Goal: Check status: Check status

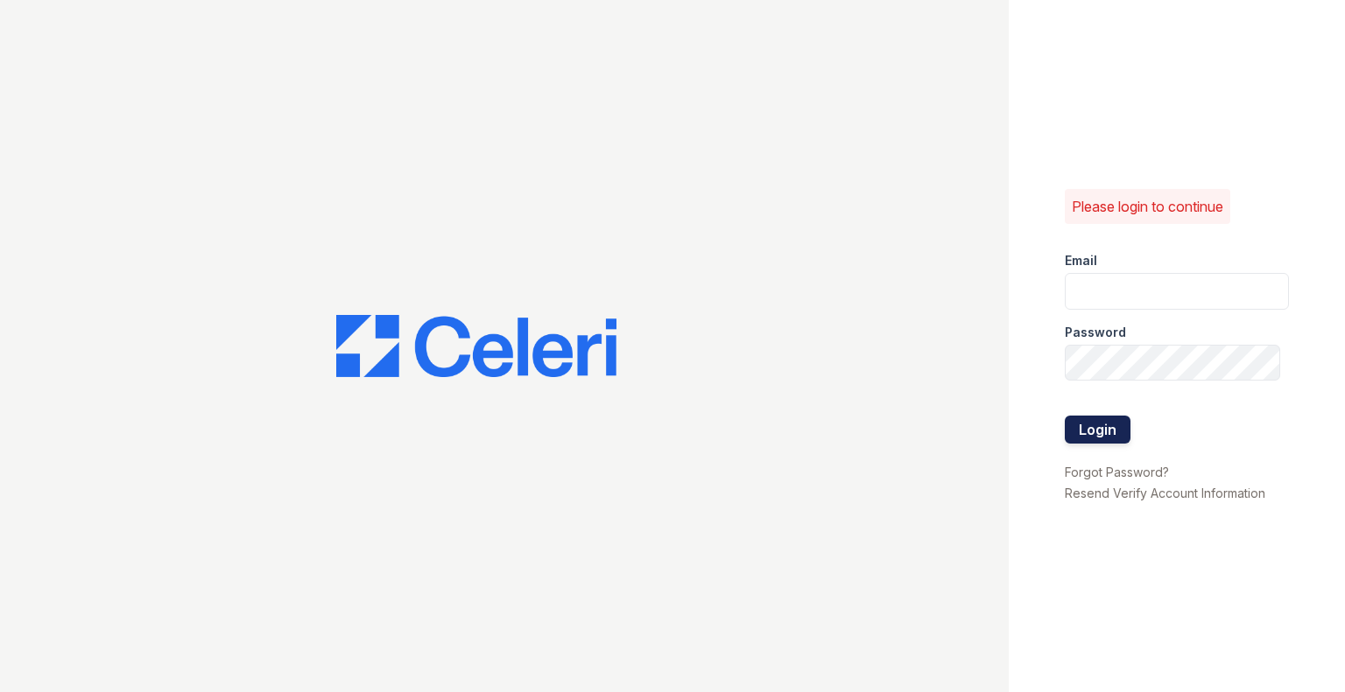
type input "Avega@mmgmgt.com"
click at [1093, 430] on button "Login" at bounding box center [1097, 430] width 66 height 28
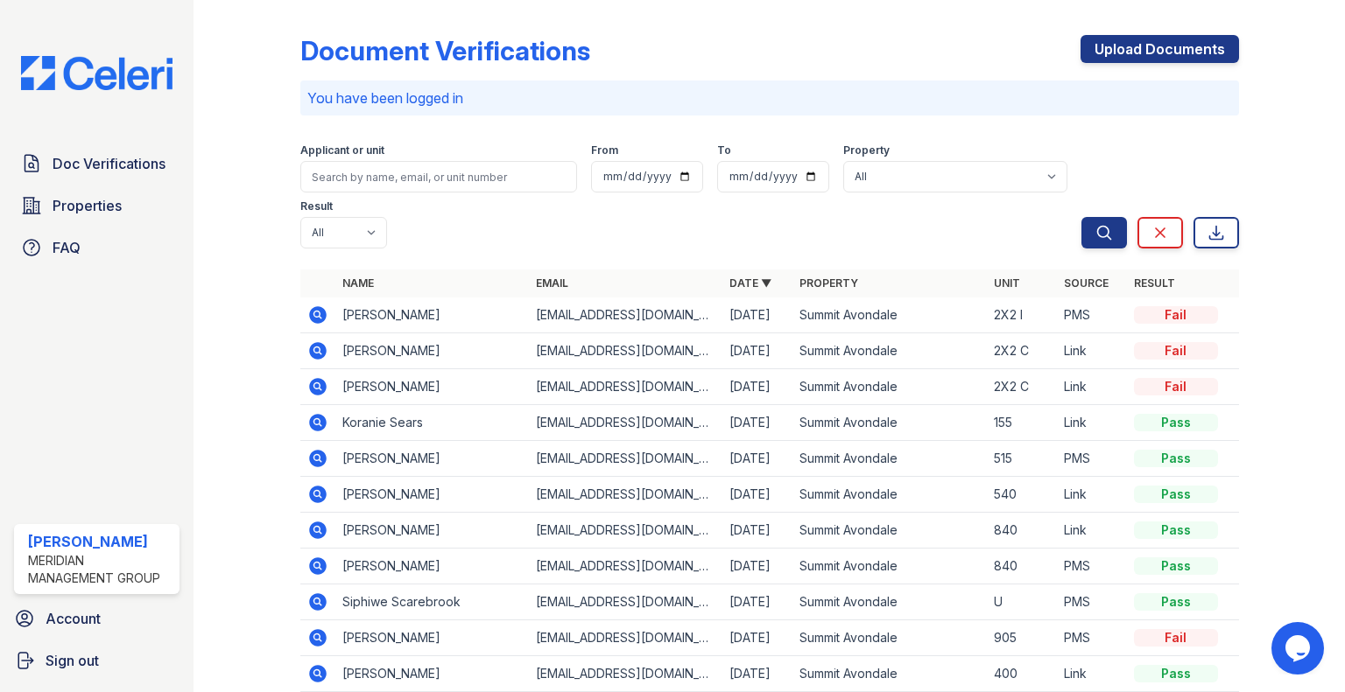
click at [314, 313] on icon at bounding box center [316, 314] width 4 height 4
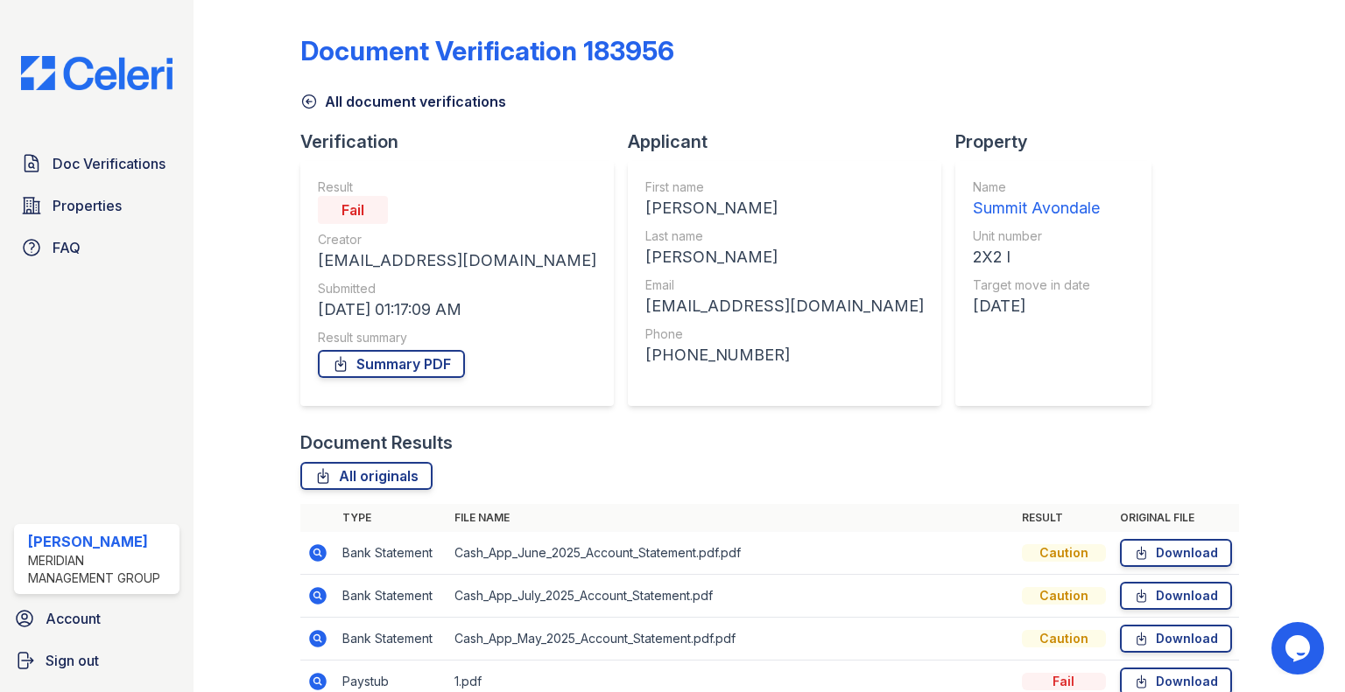
click at [303, 114] on div "Document Verification 183956 All document verifications Verification Result Fai…" at bounding box center [769, 407] width 938 height 800
click at [305, 108] on icon at bounding box center [308, 101] width 13 height 13
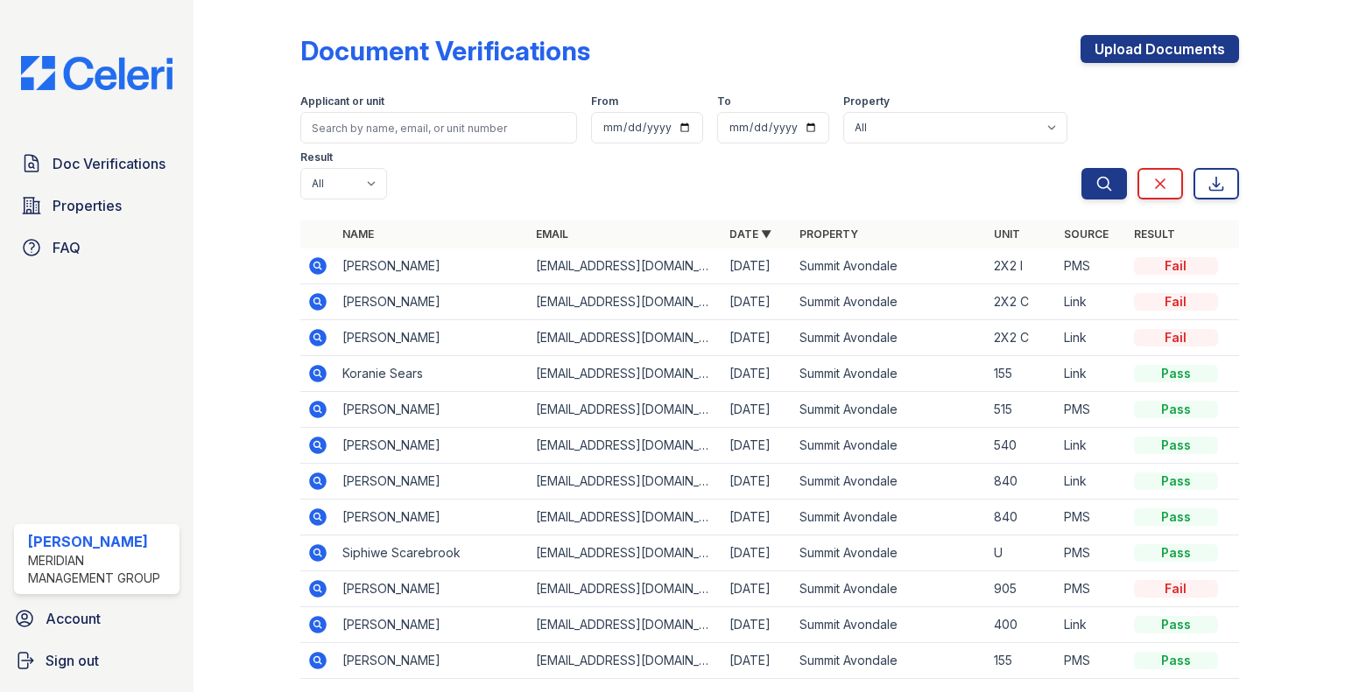
click at [320, 297] on icon at bounding box center [318, 302] width 18 height 18
click at [362, 269] on td "Jessica Travis" at bounding box center [431, 267] width 193 height 36
click at [320, 265] on icon at bounding box center [318, 266] width 18 height 18
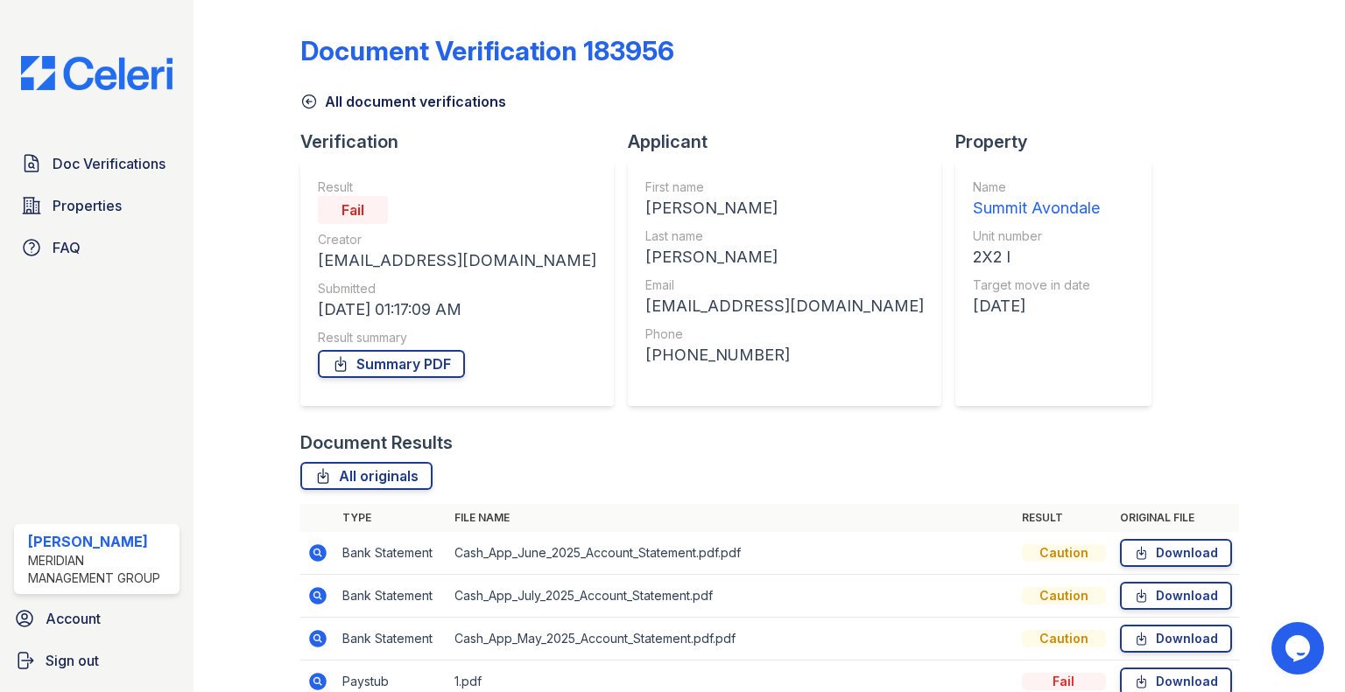
scroll to position [172, 0]
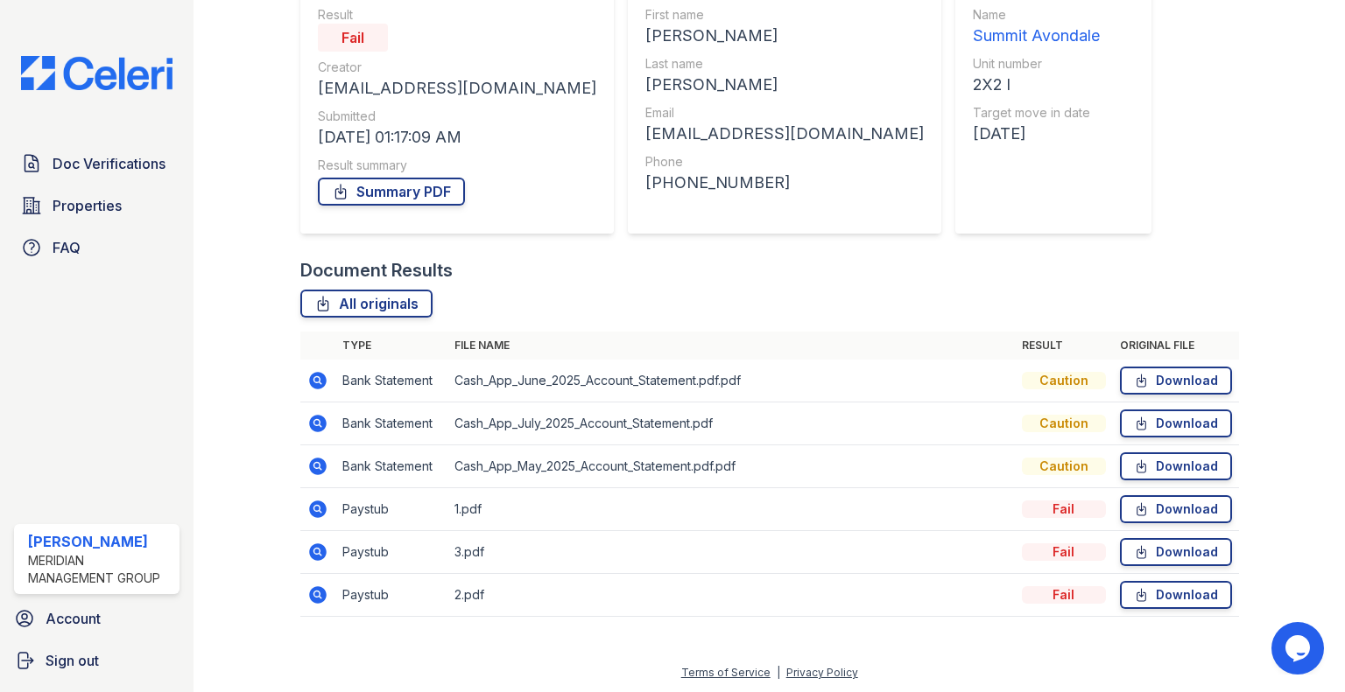
click at [315, 509] on icon at bounding box center [316, 508] width 4 height 4
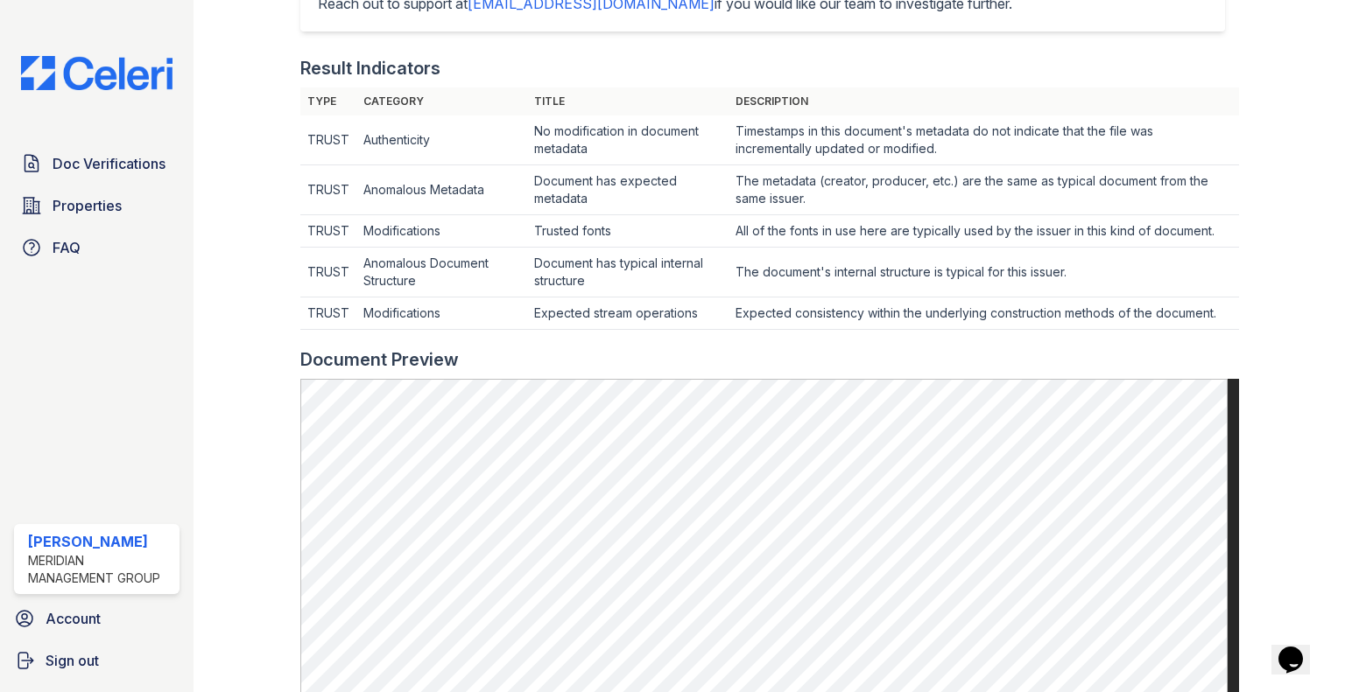
scroll to position [563, 0]
